Goal: Feedback & Contribution: Leave review/rating

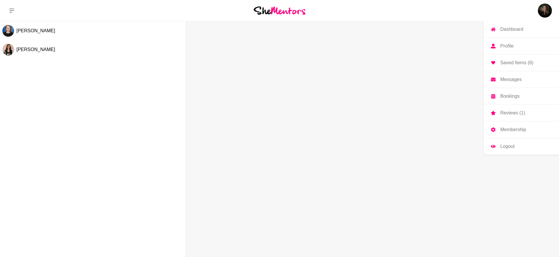
click at [507, 109] on link "Reviews (1)" at bounding box center [520, 113] width 75 height 16
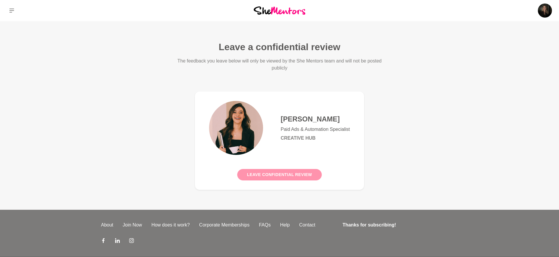
click at [299, 172] on button "Leave confidential review" at bounding box center [279, 174] width 84 height 11
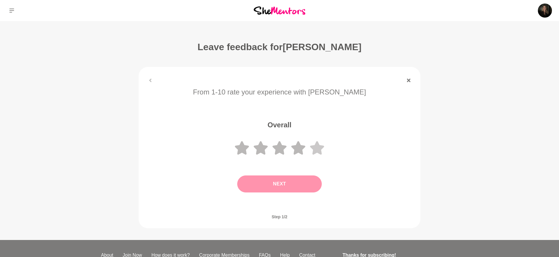
click at [318, 146] on icon at bounding box center [317, 147] width 14 height 13
click at [297, 183] on button "Next" at bounding box center [279, 183] width 84 height 17
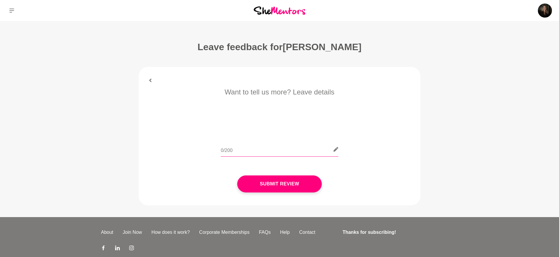
click at [273, 148] on input "text" at bounding box center [279, 149] width 117 height 14
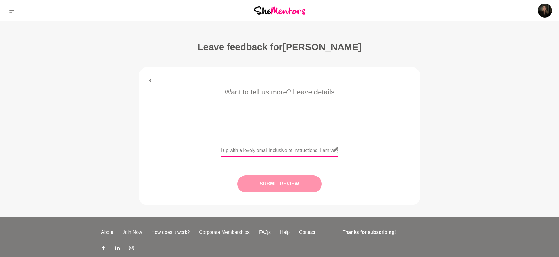
type input "[PERSON_NAME] was amazing, very helpful, friendly and supportive. She taught me…"
click at [270, 182] on button "Submit Review" at bounding box center [279, 183] width 84 height 17
